Goal: Information Seeking & Learning: Learn about a topic

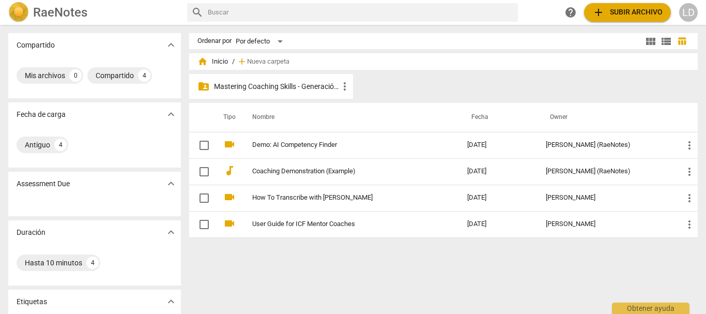
click at [294, 81] on p "Mastering Coaching Skills - Generación 31" at bounding box center [276, 86] width 125 height 11
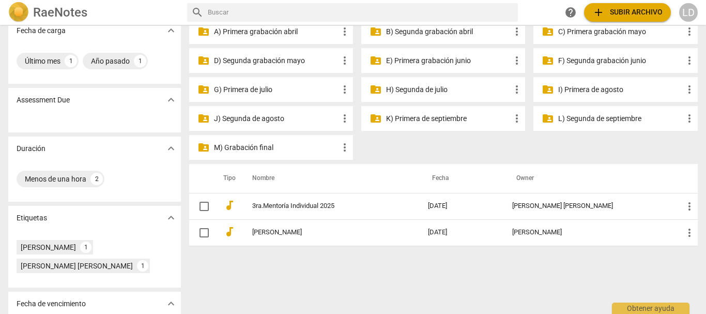
scroll to position [103, 0]
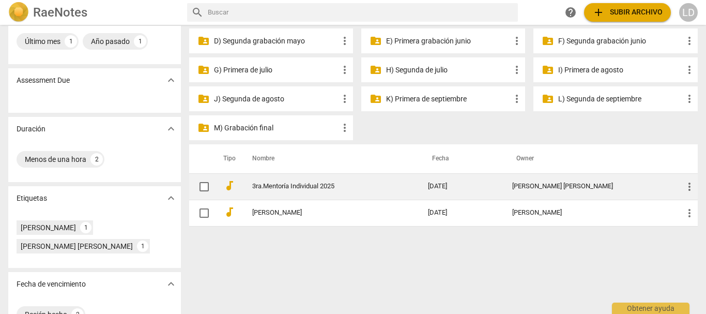
click at [294, 183] on link "3ra.Mentoría Individual 2025" at bounding box center [321, 187] width 139 height 8
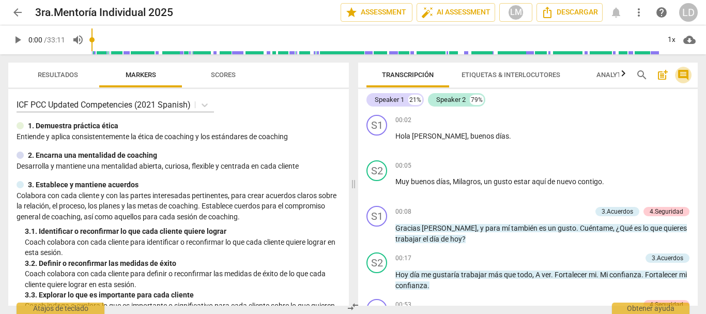
click at [685, 74] on span "comment" at bounding box center [683, 75] width 12 height 12
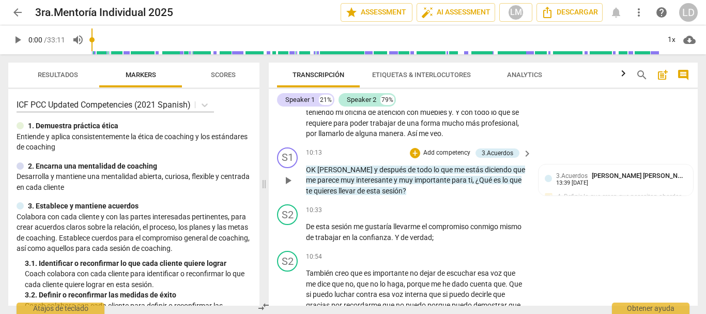
scroll to position [1448, 0]
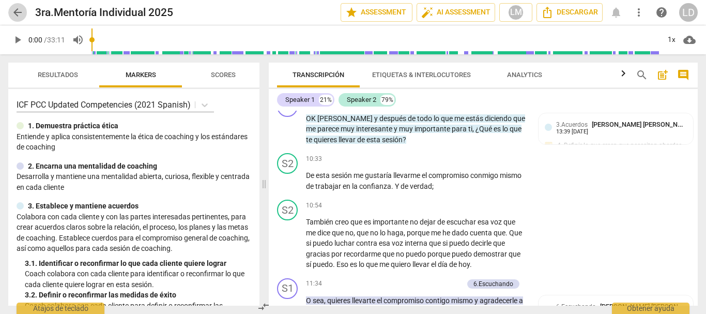
click at [18, 11] on span "arrow_back" at bounding box center [17, 12] width 12 height 12
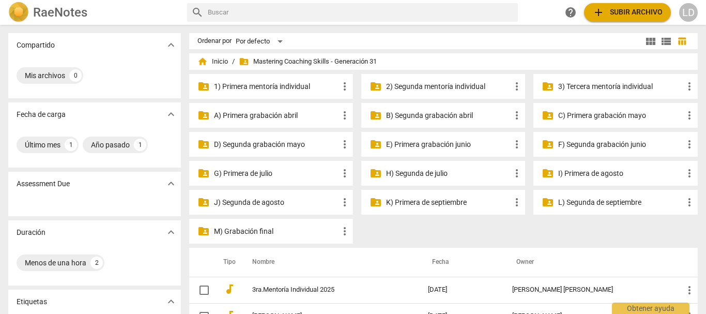
click at [600, 88] on p "3) Tercera mentoría individual" at bounding box center [620, 86] width 125 height 11
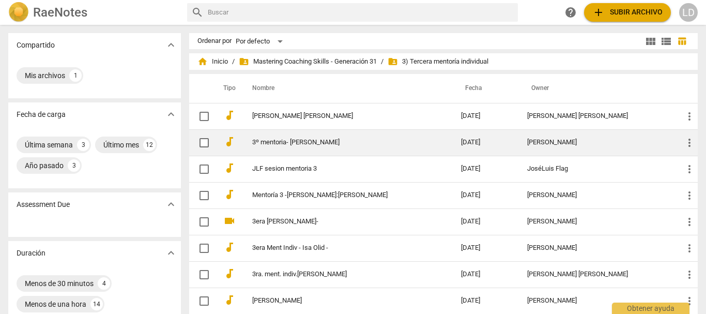
click at [295, 137] on td "3º mentoria- [PERSON_NAME]" at bounding box center [346, 142] width 213 height 26
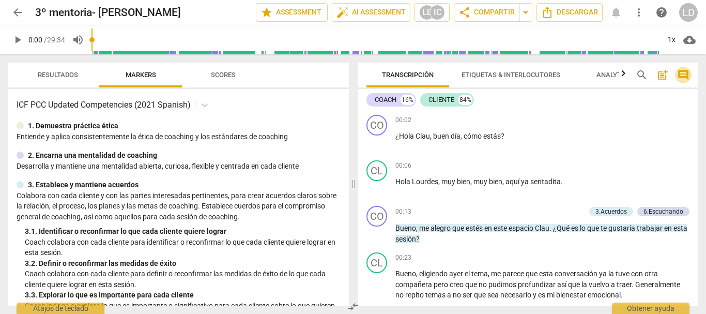
click at [683, 74] on span "comment" at bounding box center [683, 75] width 12 height 12
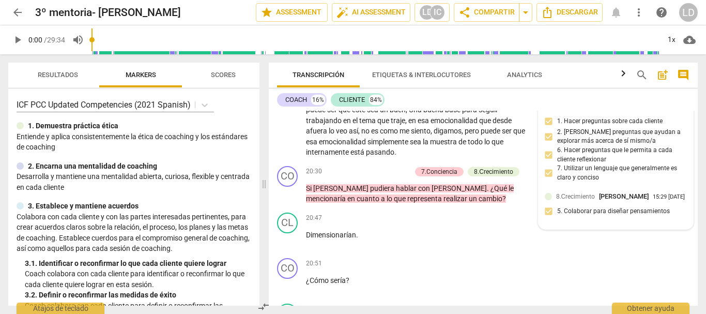
scroll to position [2948, 0]
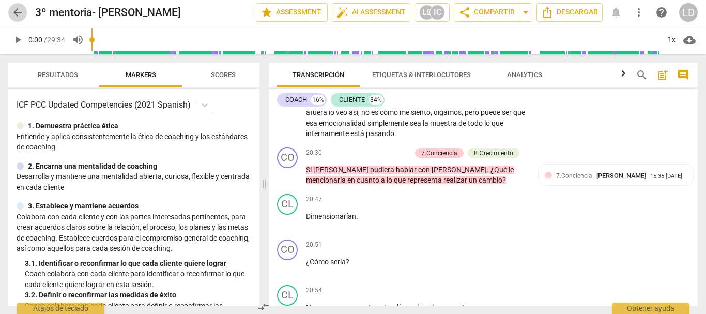
click at [14, 14] on span "arrow_back" at bounding box center [17, 12] width 12 height 12
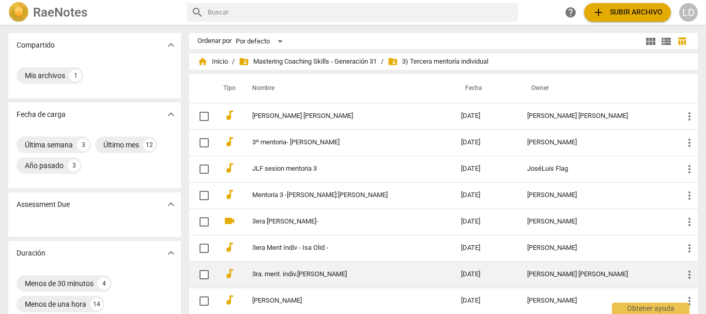
click at [302, 273] on link "3ra. ment. indiv.[PERSON_NAME]" at bounding box center [338, 274] width 172 height 8
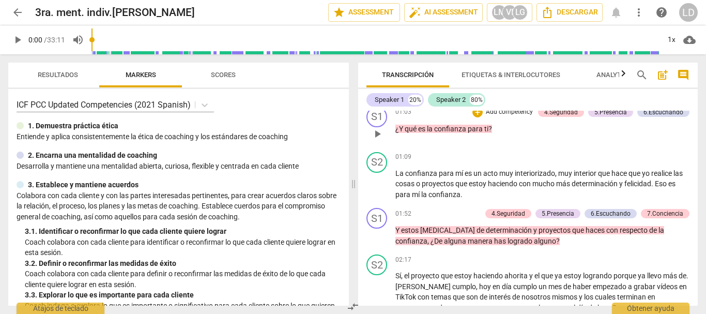
scroll to position [414, 0]
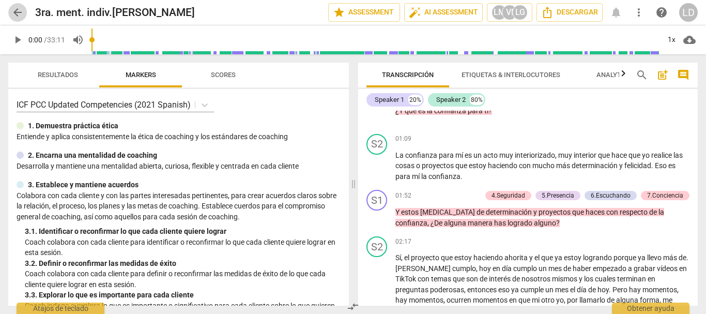
click at [16, 10] on span "arrow_back" at bounding box center [17, 12] width 12 height 12
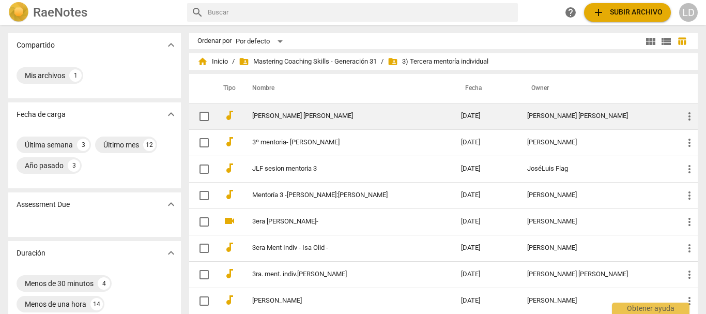
click at [285, 111] on td "[PERSON_NAME] [PERSON_NAME]" at bounding box center [346, 116] width 213 height 26
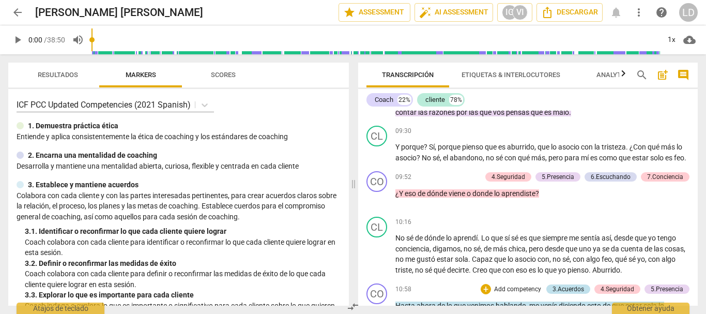
scroll to position [1396, 0]
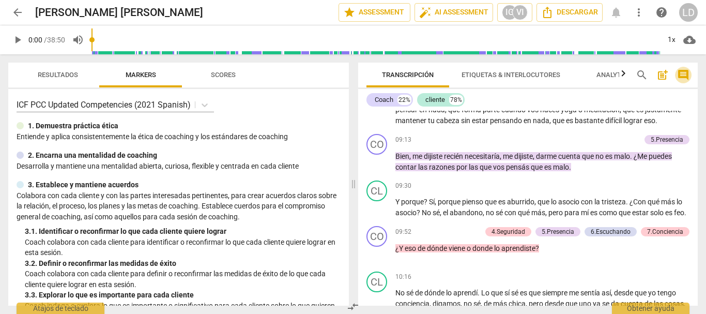
click at [683, 70] on span "comment" at bounding box center [683, 75] width 12 height 12
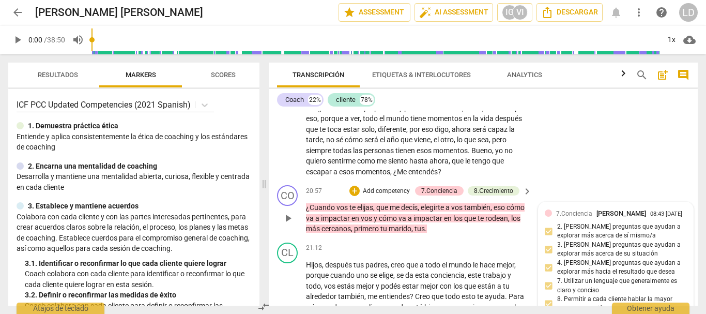
scroll to position [3640, 0]
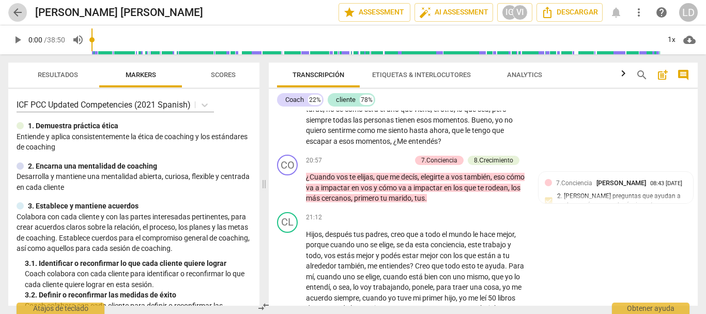
click at [21, 10] on span "arrow_back" at bounding box center [17, 12] width 12 height 12
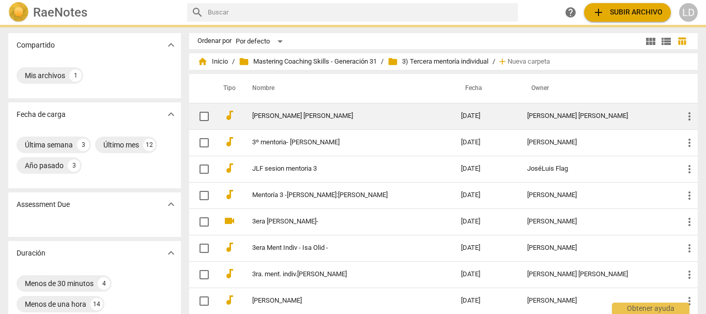
click at [298, 114] on link "[PERSON_NAME] [PERSON_NAME]" at bounding box center [338, 116] width 172 height 8
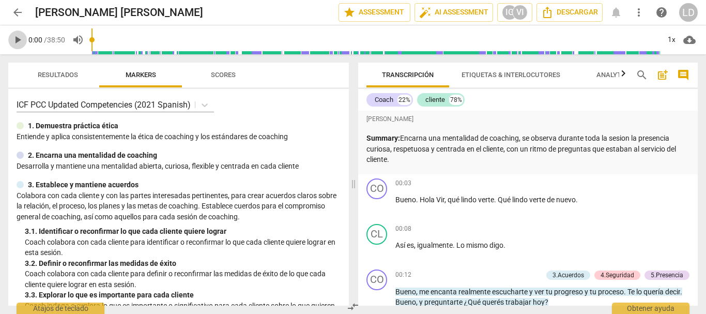
click at [11, 38] on span "play_arrow" at bounding box center [17, 40] width 19 height 12
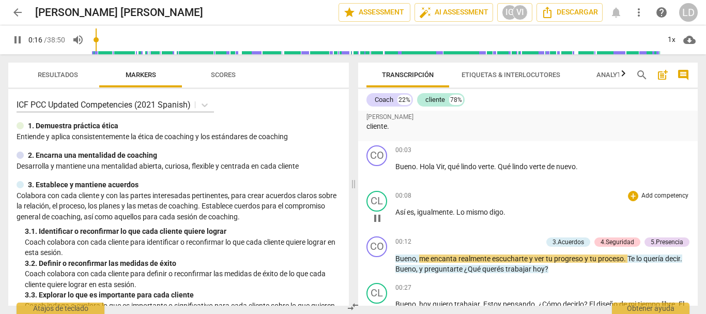
scroll to position [52, 0]
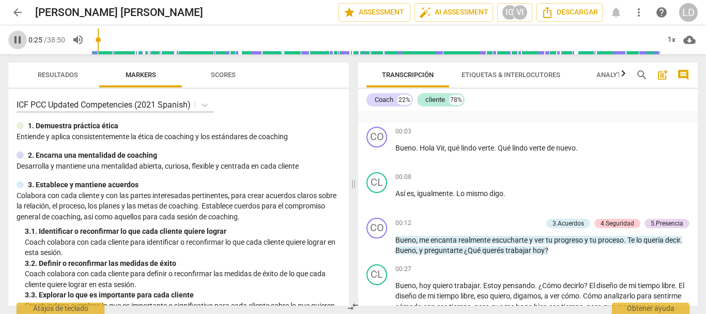
click at [14, 36] on span "pause" at bounding box center [17, 40] width 12 height 12
type input "25"
click at [679, 71] on span "comment" at bounding box center [683, 75] width 12 height 12
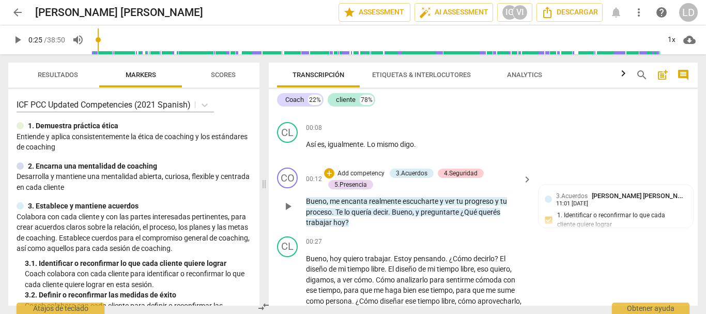
scroll to position [103, 0]
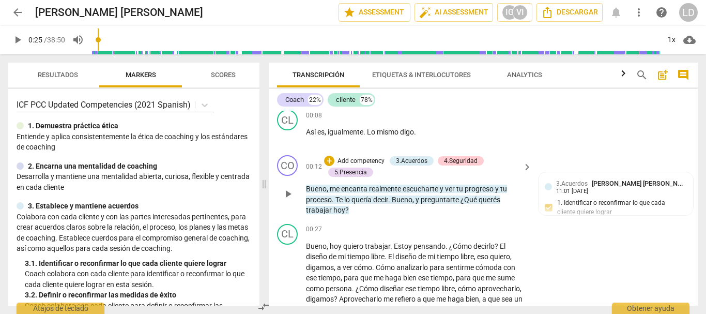
click at [375, 158] on p "Add competency" at bounding box center [361, 161] width 49 height 9
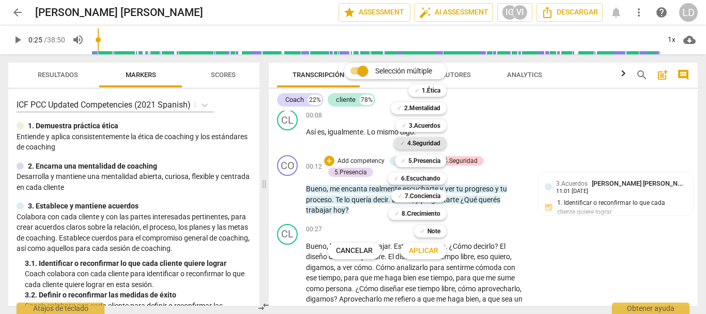
click at [422, 142] on b "4.Seguridad" at bounding box center [423, 143] width 33 height 12
click at [431, 159] on b "5.Presencia" at bounding box center [425, 161] width 32 height 12
click at [430, 181] on b "6.Escuchando" at bounding box center [420, 178] width 39 height 12
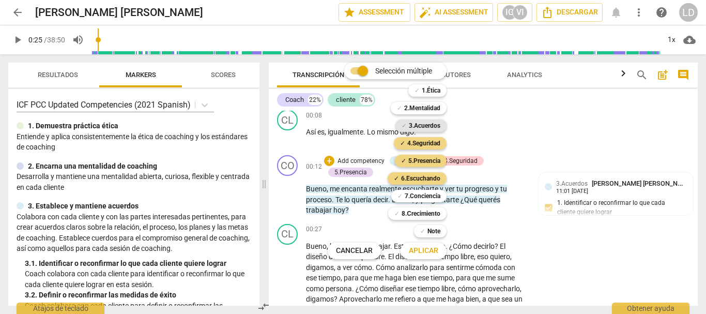
click at [416, 125] on b "3.Acuerdos" at bounding box center [425, 125] width 32 height 12
click at [425, 246] on span "Aplicar" at bounding box center [423, 251] width 29 height 10
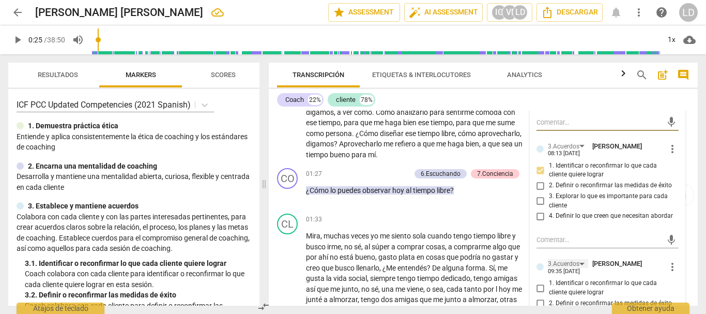
scroll to position [310, 0]
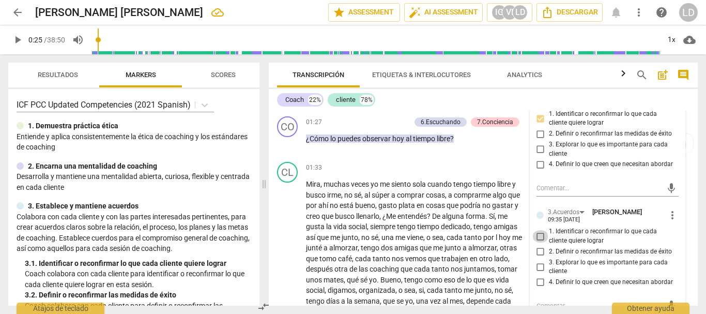
click at [540, 237] on input "1. Identificar o reconfirmar lo que cada cliente quiere lograr" at bounding box center [541, 236] width 17 height 12
checkbox input "true"
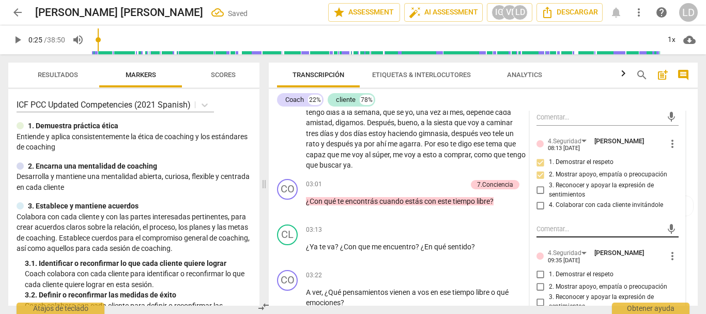
scroll to position [517, 0]
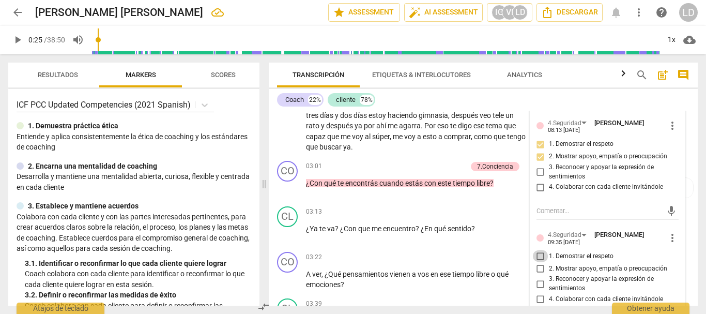
click at [537, 253] on input "1. Demostrar el respeto" at bounding box center [541, 256] width 17 height 12
checkbox input "true"
click at [537, 268] on input "2. Mostrar apoyo, empatía o preocupación" at bounding box center [541, 268] width 17 height 12
checkbox input "true"
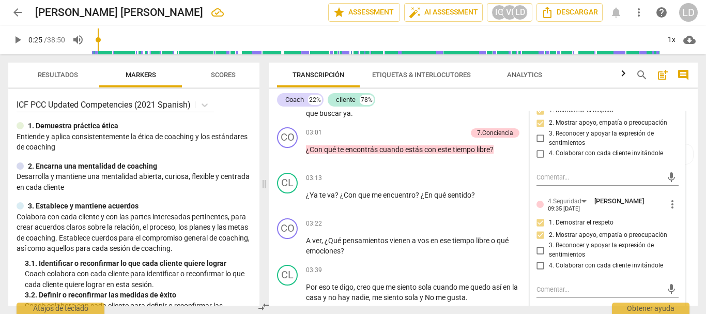
scroll to position [569, 0]
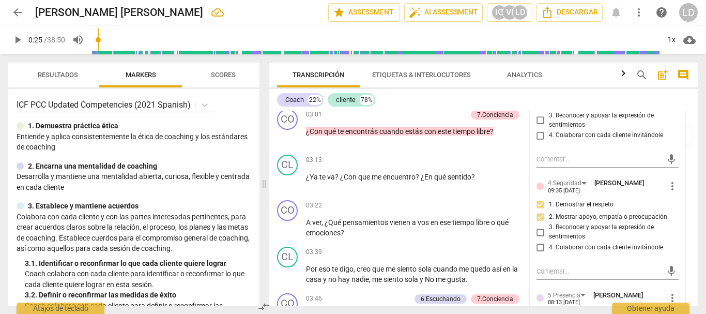
click at [538, 248] on input "4. Colaborar con cada cliente invitándole" at bounding box center [541, 247] width 17 height 12
checkbox input "true"
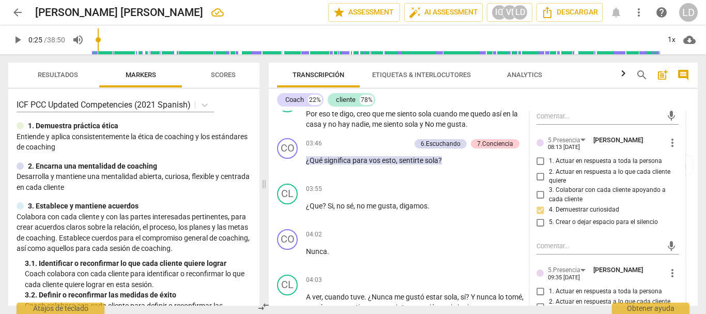
scroll to position [776, 0]
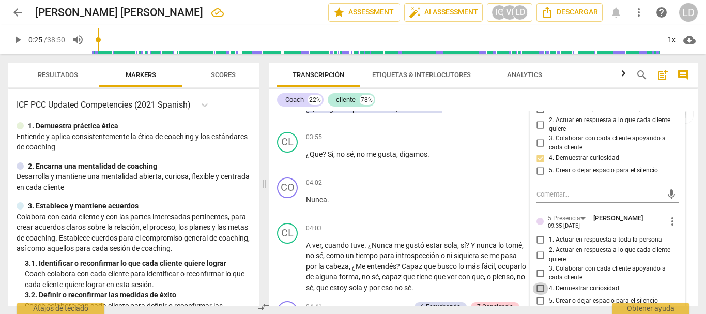
click at [537, 286] on input "4. Demuestrar curiosidad" at bounding box center [541, 288] width 17 height 12
checkbox input "true"
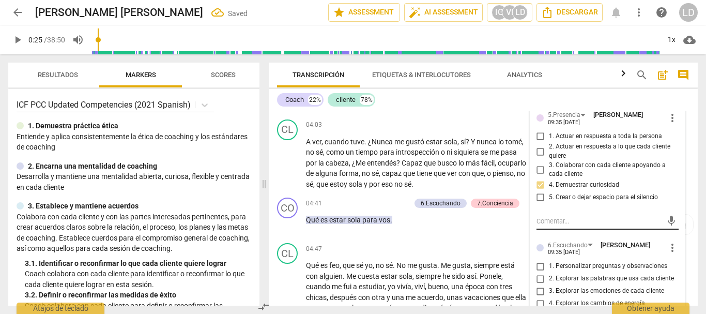
scroll to position [931, 0]
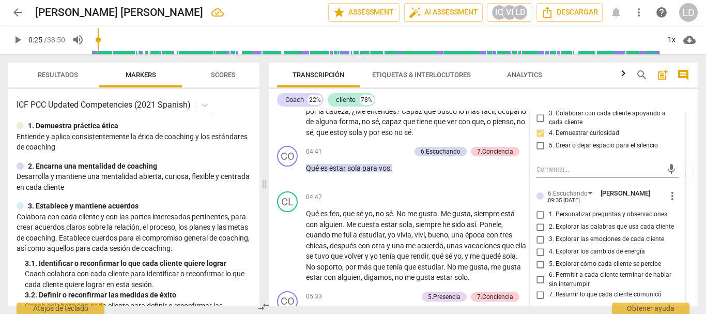
click at [539, 215] on input "1. Personalizar preguntas y observaciones" at bounding box center [541, 214] width 17 height 12
checkbox input "true"
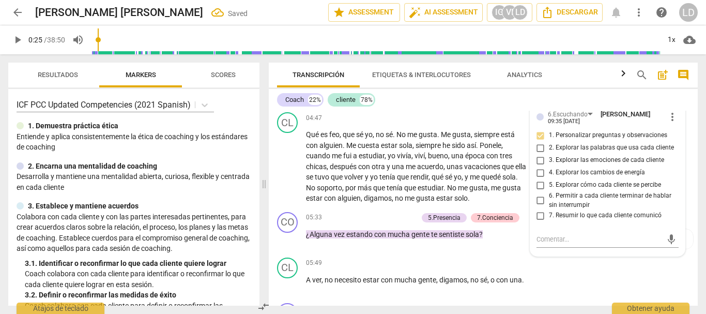
scroll to position [1034, 0]
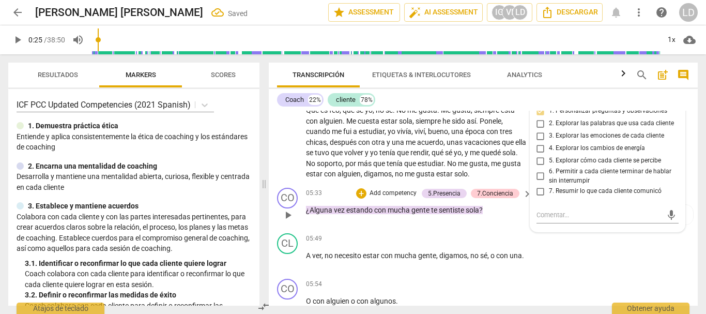
click at [690, 184] on div "CO play_arrow pause 05:33 + Add competency 5.Presencia 7.Conciencia keyboard_ar…" at bounding box center [483, 207] width 429 height 46
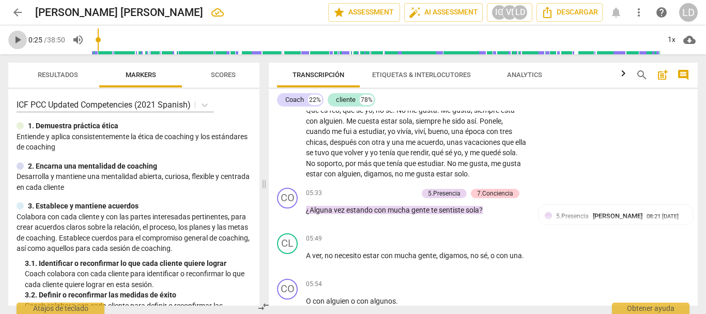
click at [20, 39] on span "play_arrow" at bounding box center [17, 40] width 12 height 12
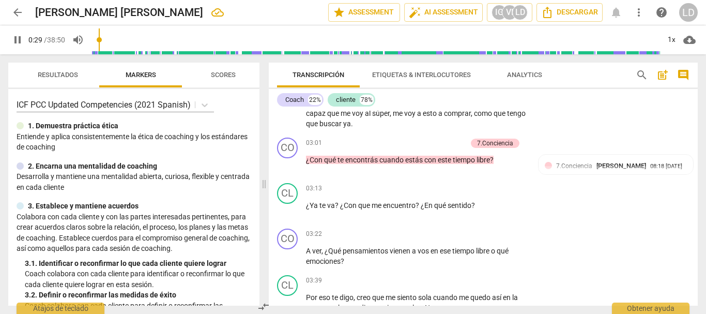
scroll to position [517, 0]
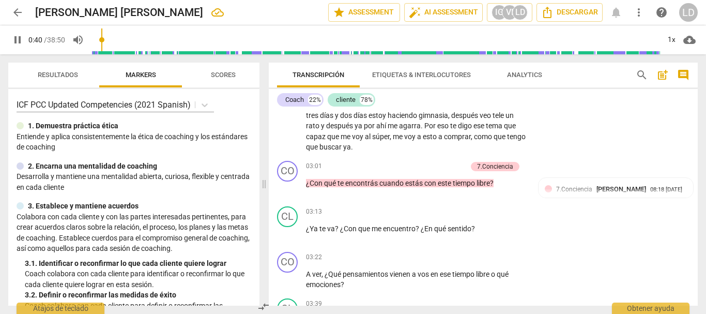
click at [19, 39] on span "pause" at bounding box center [17, 40] width 12 height 12
type input "41"
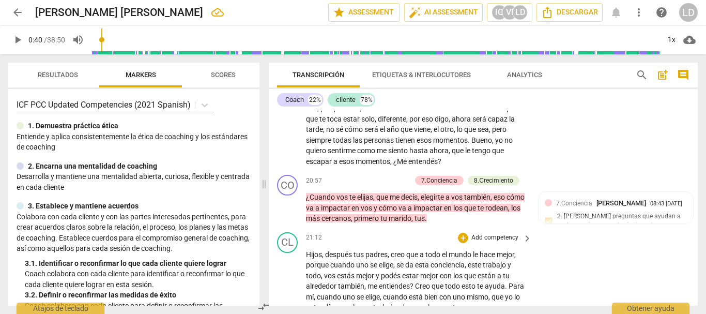
scroll to position [3568, 0]
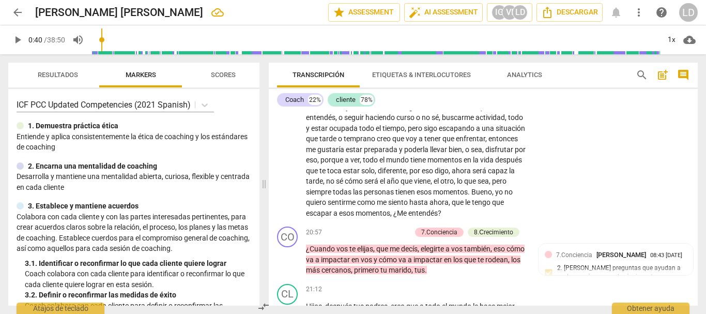
click at [13, 16] on span "arrow_back" at bounding box center [17, 12] width 12 height 12
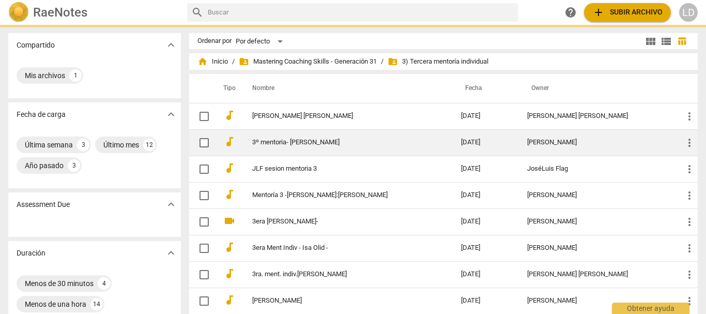
click at [295, 141] on link "3º mentoria- [PERSON_NAME]" at bounding box center [338, 143] width 172 height 8
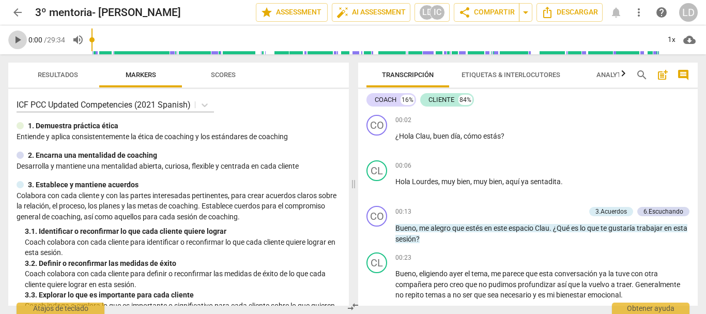
click at [19, 39] on span "play_arrow" at bounding box center [17, 40] width 12 height 12
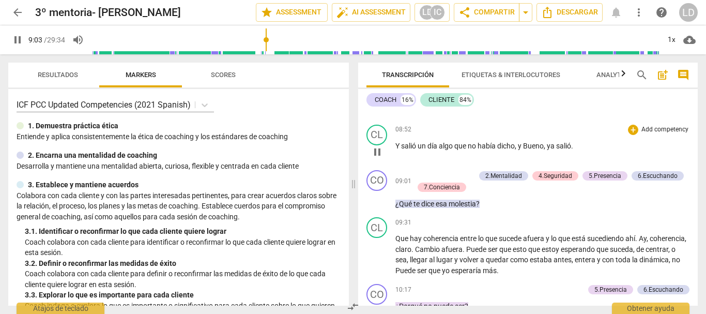
scroll to position [1034, 0]
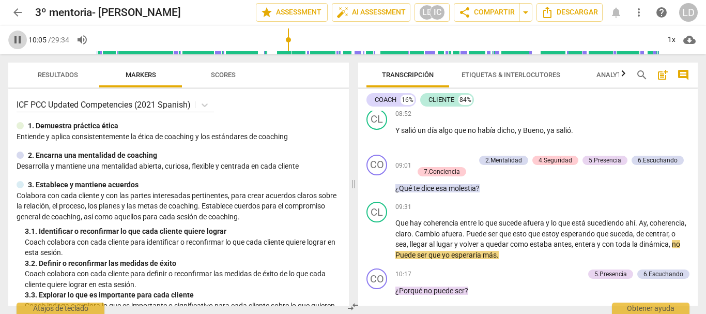
click at [13, 39] on span "pause" at bounding box center [17, 40] width 12 height 12
click at [14, 43] on span "play_arrow" at bounding box center [17, 40] width 12 height 12
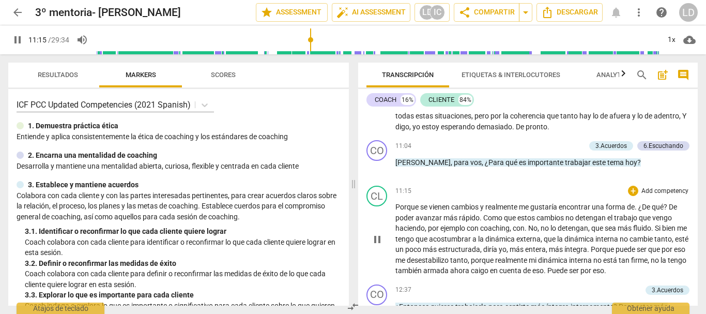
scroll to position [1293, 0]
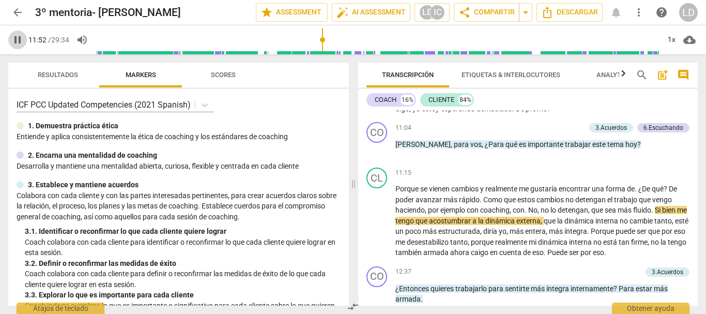
click at [16, 39] on span "pause" at bounding box center [17, 40] width 12 height 12
click at [17, 39] on span "play_arrow" at bounding box center [17, 40] width 12 height 12
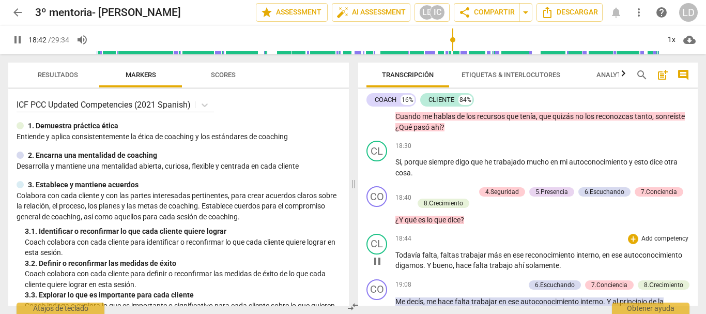
scroll to position [2327, 0]
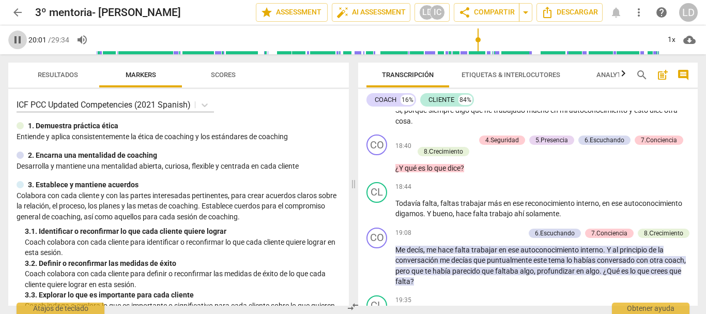
click at [11, 36] on span "pause" at bounding box center [17, 40] width 12 height 12
type input "1202"
